Goal: Task Accomplishment & Management: Manage account settings

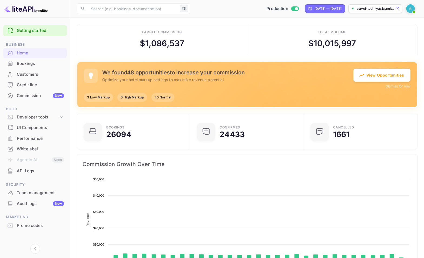
scroll to position [84, 106]
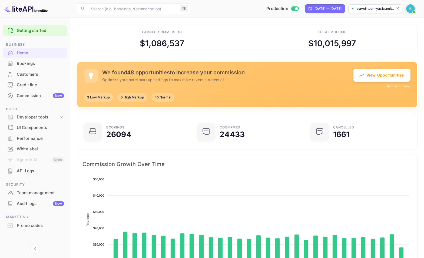
click at [24, 95] on div "Commission New" at bounding box center [40, 96] width 47 height 6
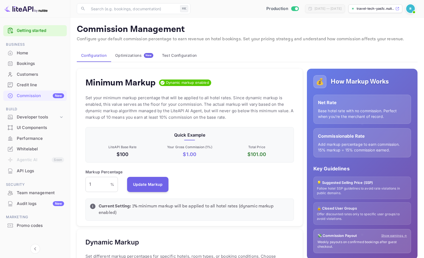
scroll to position [92, 204]
click at [130, 53] on div "Optimizations New" at bounding box center [134, 55] width 38 height 5
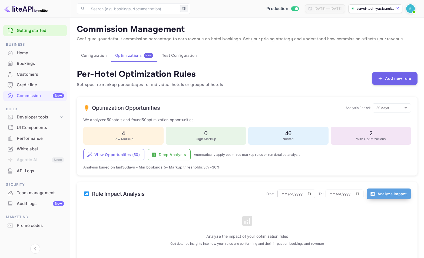
click at [393, 194] on button "Analyze Impact" at bounding box center [388, 193] width 44 height 11
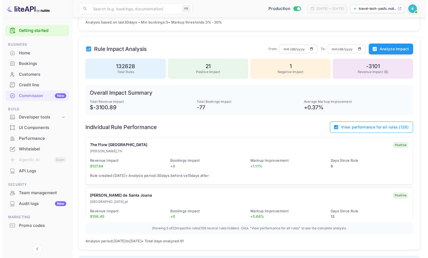
scroll to position [153, 0]
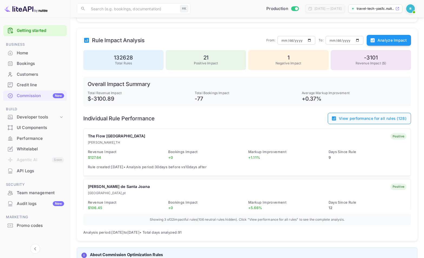
click at [384, 117] on button "View performance for all rules ( 128 )" at bounding box center [368, 118] width 83 height 11
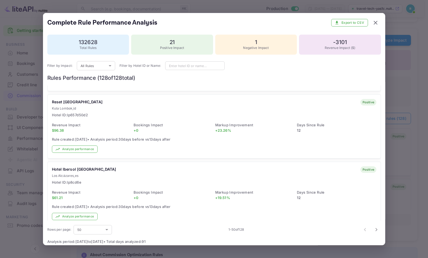
scroll to position [344, 0]
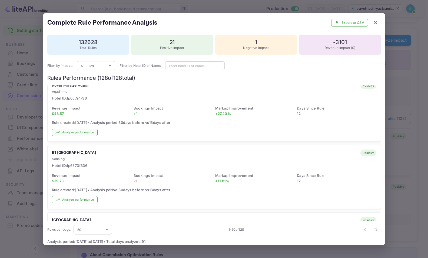
click at [67, 130] on button "Analyze performance" at bounding box center [75, 132] width 46 height 7
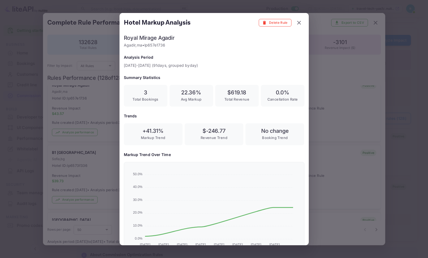
scroll to position [90, 172]
click at [331, 91] on div at bounding box center [214, 129] width 428 height 258
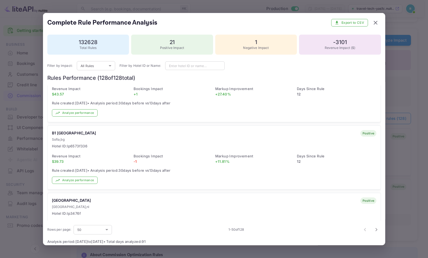
scroll to position [499, 0]
click at [82, 177] on button "Analyze performance" at bounding box center [75, 179] width 46 height 7
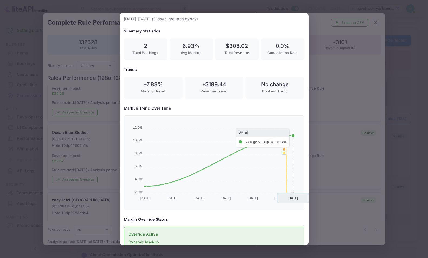
scroll to position [158, 0]
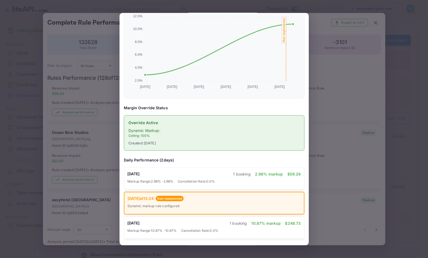
click at [329, 133] on div at bounding box center [214, 129] width 428 height 258
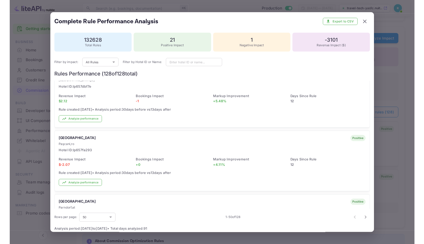
scroll to position [1048, 0]
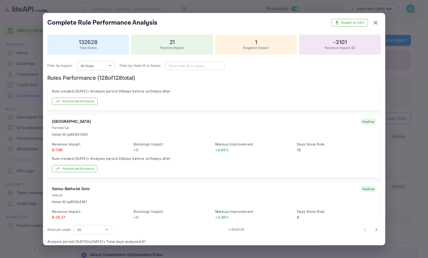
click at [393, 137] on div at bounding box center [214, 129] width 428 height 258
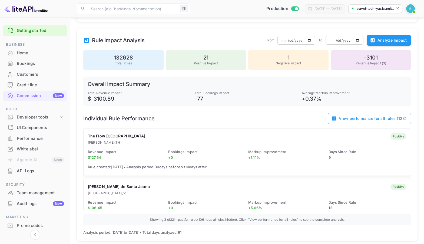
scroll to position [0, 0]
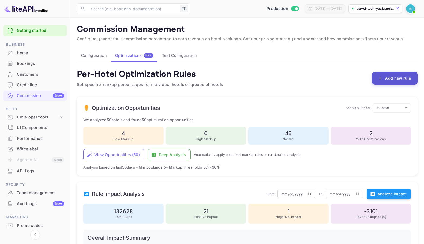
click at [381, 77] on icon "button" at bounding box center [379, 77] width 5 height 5
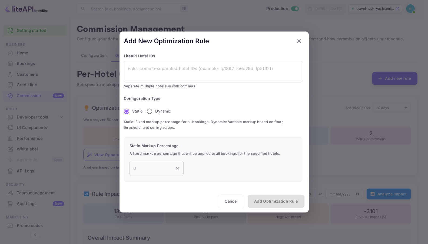
click at [168, 111] on p "Dynamic" at bounding box center [163, 111] width 16 height 6
click at [155, 111] on input "Dynamic" at bounding box center [149, 110] width 11 height 11
radio input "true"
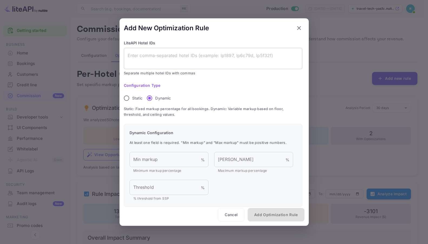
click at [173, 60] on textarea at bounding box center [212, 58] width 171 height 12
click at [152, 157] on input "Min markup" at bounding box center [164, 159] width 71 height 15
click at [322, 135] on div at bounding box center [214, 122] width 428 height 244
radio input "true"
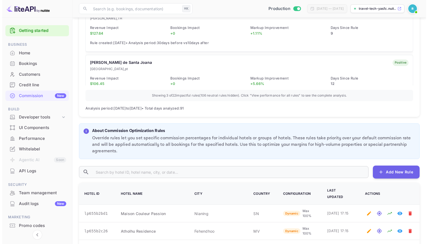
scroll to position [401, 0]
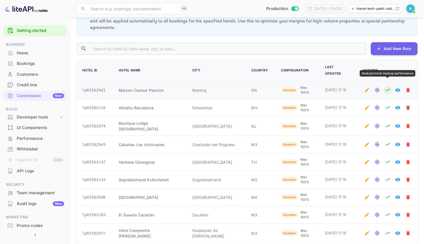
click at [386, 87] on icon "Analyze hotel markup performance" at bounding box center [386, 89] width 5 height 5
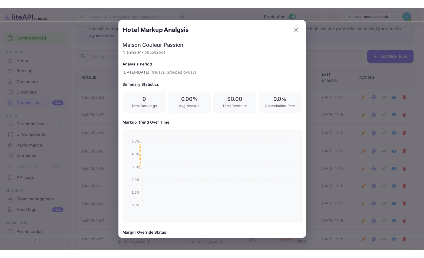
scroll to position [90, 172]
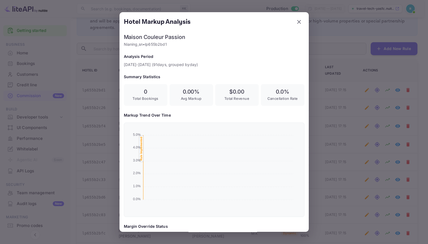
click at [328, 130] on div at bounding box center [214, 122] width 428 height 244
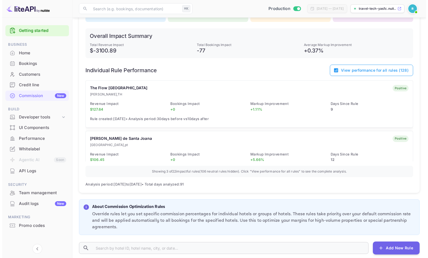
scroll to position [194, 0]
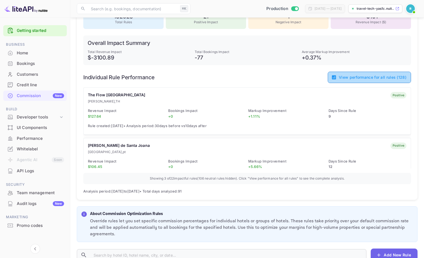
click at [352, 78] on button "View performance for all rules ( 128 )" at bounding box center [368, 77] width 83 height 11
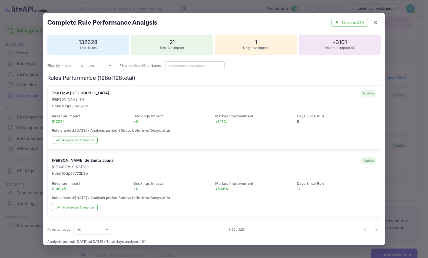
scroll to position [19, 0]
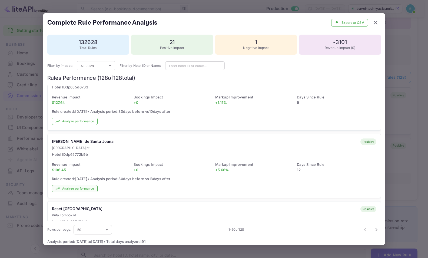
click at [87, 186] on button "Analyze performance" at bounding box center [75, 188] width 46 height 7
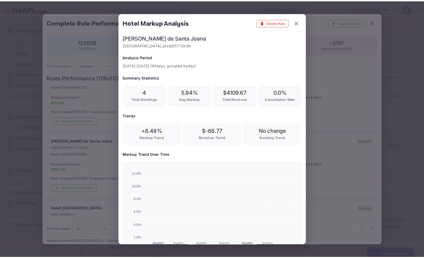
scroll to position [90, 172]
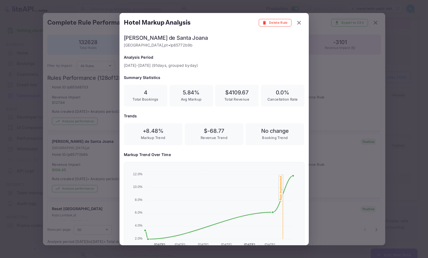
click at [318, 109] on div at bounding box center [214, 129] width 428 height 258
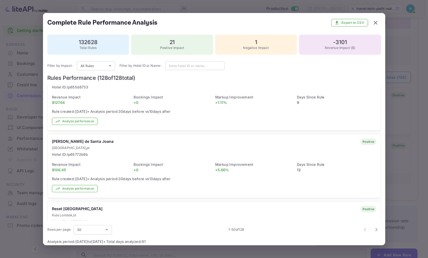
click at [413, 109] on div at bounding box center [214, 129] width 428 height 258
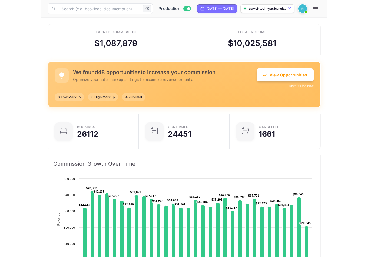
scroll to position [4, 4]
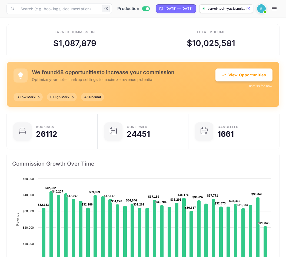
click at [55, 43] on div "$ 1,087,879" at bounding box center [74, 43] width 43 height 12
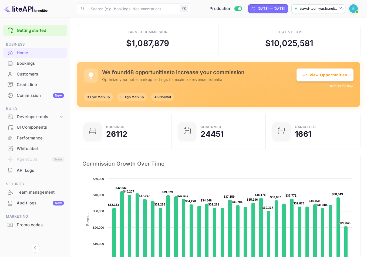
click at [51, 54] on div "Home" at bounding box center [40, 53] width 47 height 6
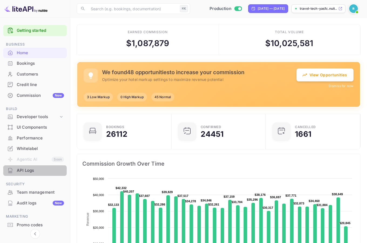
click at [22, 171] on div "API Logs" at bounding box center [40, 171] width 47 height 6
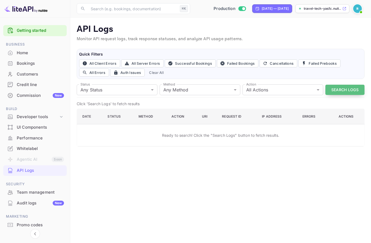
click at [286, 90] on button "Search Logs" at bounding box center [345, 90] width 39 height 11
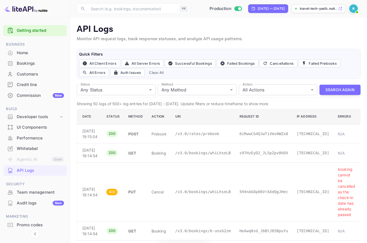
click at [39, 136] on div "Performance" at bounding box center [40, 138] width 47 height 6
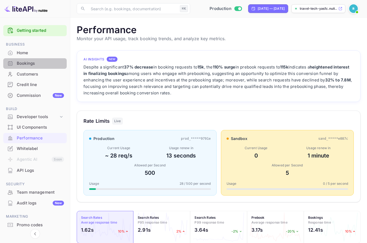
click at [35, 66] on div "Bookings" at bounding box center [40, 64] width 47 height 6
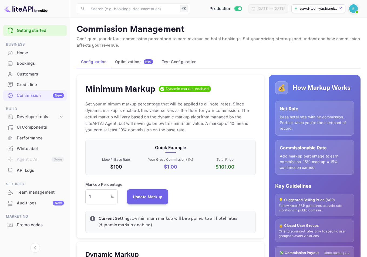
scroll to position [92, 166]
click at [120, 59] on button "Optimizations New" at bounding box center [134, 61] width 47 height 13
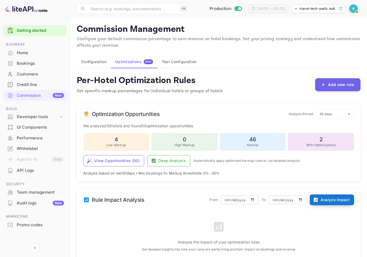
click at [319, 201] on button "Analyze Impact" at bounding box center [332, 200] width 44 height 11
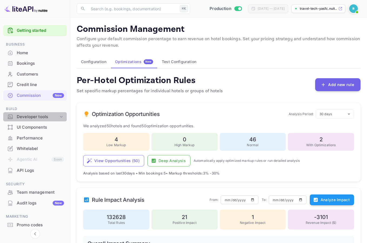
click at [61, 116] on icon at bounding box center [61, 116] width 5 height 5
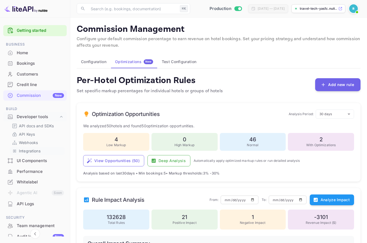
click at [33, 151] on p "Integrations" at bounding box center [30, 151] width 22 height 6
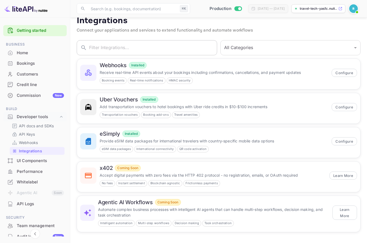
scroll to position [6, 0]
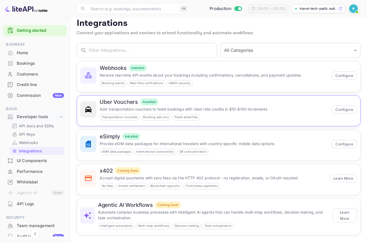
click at [113, 108] on p "Add transportation vouchers to hotel bookings with Uber ride credits in $10-$10…" at bounding box center [214, 109] width 229 height 6
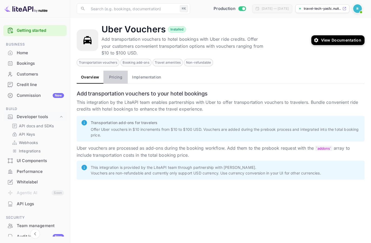
click at [118, 80] on button "Pricing" at bounding box center [115, 77] width 24 height 13
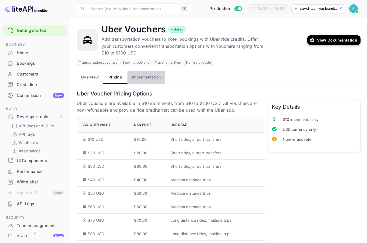
click at [140, 79] on button "Implementation" at bounding box center [146, 77] width 38 height 13
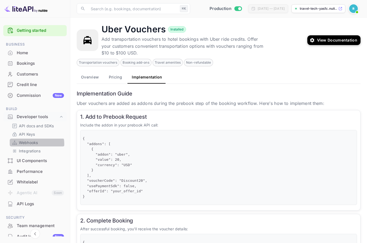
click at [36, 144] on p "Webhooks" at bounding box center [28, 143] width 19 height 6
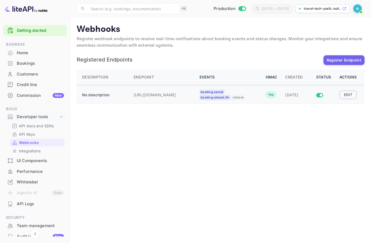
click at [348, 93] on button "Edit" at bounding box center [348, 95] width 17 height 8
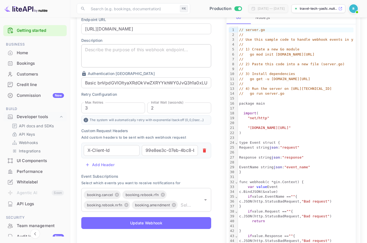
scroll to position [91, 0]
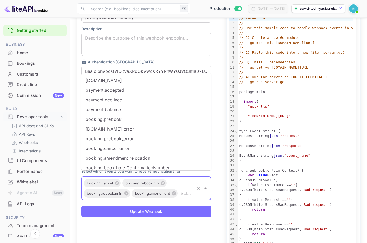
click at [193, 190] on input "text" at bounding box center [186, 194] width 15 height 8
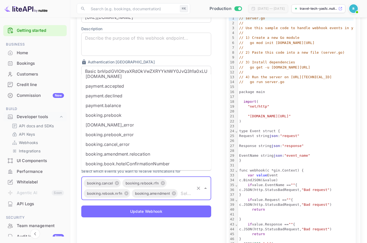
scroll to position [0, 0]
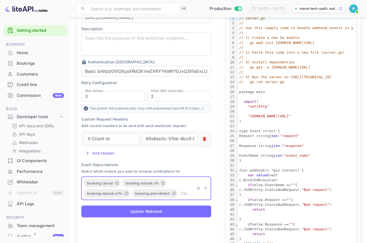
click at [24, 150] on p "Integrations" at bounding box center [30, 151] width 22 height 6
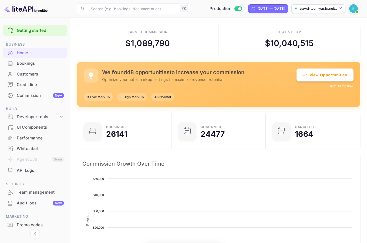
scroll to position [4, 4]
click at [357, 6] on img at bounding box center [353, 8] width 9 height 9
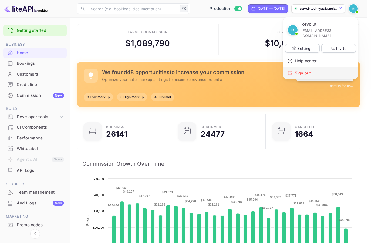
click at [316, 67] on div "Sign out" at bounding box center [320, 73] width 75 height 12
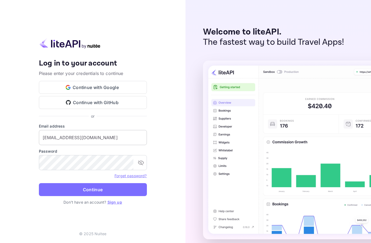
click at [72, 138] on input "billing@hotelprive.net" at bounding box center [93, 137] width 108 height 15
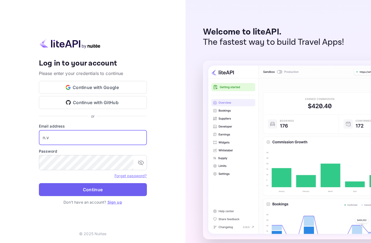
type input "n.valbusa+revolutcs@nuitee.com"
click at [125, 193] on button "Continue" at bounding box center [93, 189] width 108 height 13
